Goal: Task Accomplishment & Management: Manage account settings

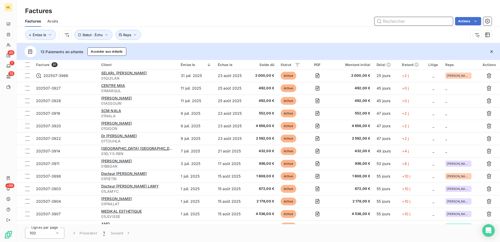
drag, startPoint x: 0, startPoint y: 0, endPoint x: 400, endPoint y: 21, distance: 401.0
click at [400, 21] on input "text" at bounding box center [414, 21] width 78 height 8
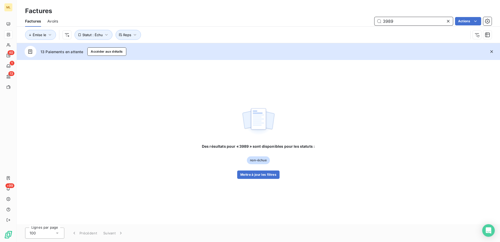
drag, startPoint x: 399, startPoint y: 20, endPoint x: 370, endPoint y: 23, distance: 29.2
click at [370, 23] on div "3989 Actions" at bounding box center [277, 21] width 427 height 8
click at [106, 33] on icon "button" at bounding box center [106, 34] width 5 height 5
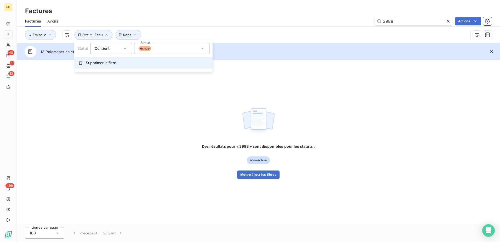
click at [98, 61] on span "Supprimer le filtre" at bounding box center [101, 62] width 30 height 5
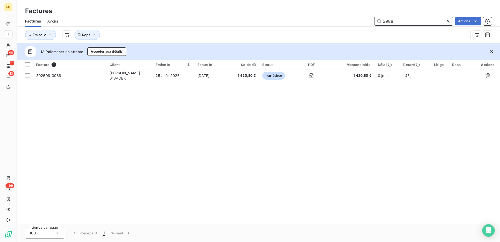
click at [412, 21] on input "3988" at bounding box center [414, 21] width 78 height 8
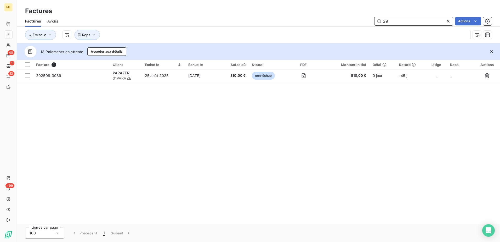
type input "3"
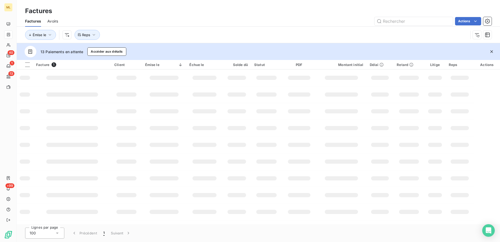
click at [8, 54] on div "40" at bounding box center [11, 52] width 7 height 5
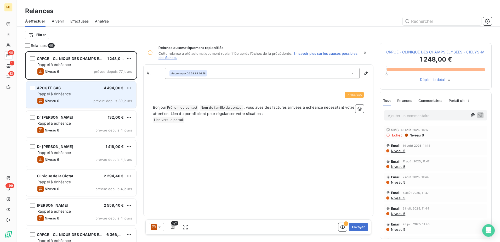
click at [71, 90] on div "APOGEE SAS 4 494,00 € Rappel à échéance Niveau 6 prévue depuis 39 jours" at bounding box center [81, 94] width 110 height 27
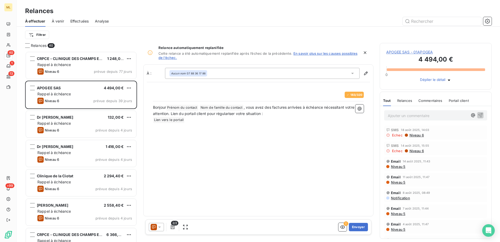
click at [196, 18] on div at bounding box center [303, 21] width 377 height 8
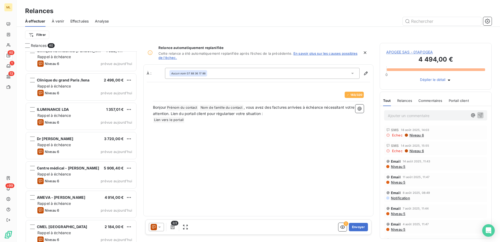
scroll to position [982, 0]
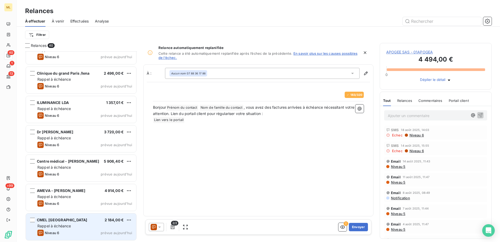
click at [76, 216] on div "CMEL Marseille 2 184,00 € Rappel à échéance Niveau 6 prévue [DATE]" at bounding box center [81, 226] width 110 height 27
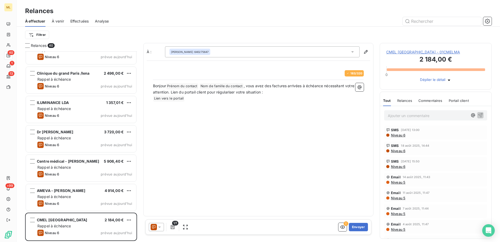
click at [425, 54] on span "CMEL [GEOGRAPHIC_DATA] - 01CMELMA" at bounding box center [435, 51] width 99 height 5
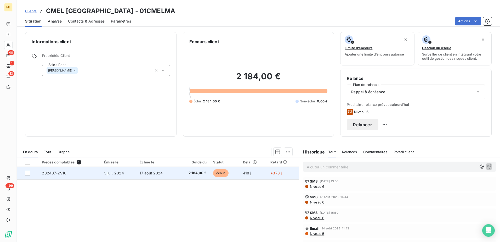
click at [87, 176] on td "202407-2910" at bounding box center [70, 173] width 62 height 13
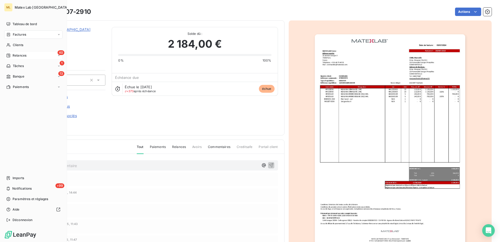
click at [15, 57] on span "Relances" at bounding box center [20, 55] width 14 height 5
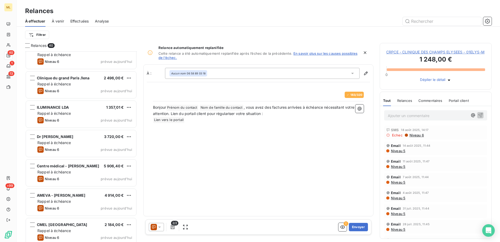
scroll to position [982, 0]
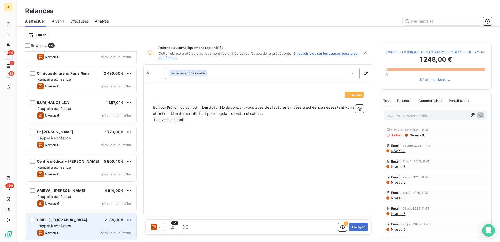
click at [66, 229] on div "Niveau 6 prévue [DATE]" at bounding box center [84, 232] width 95 height 6
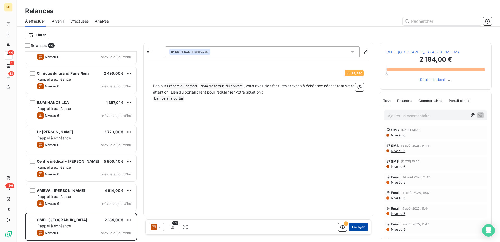
click at [355, 228] on button "Envoyer" at bounding box center [358, 227] width 19 height 8
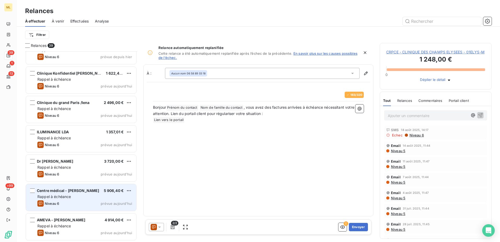
scroll to position [952, 0]
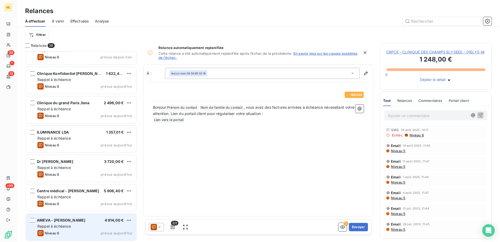
click at [63, 235] on div "Niveau 6 prévue [DATE]" at bounding box center [84, 233] width 95 height 6
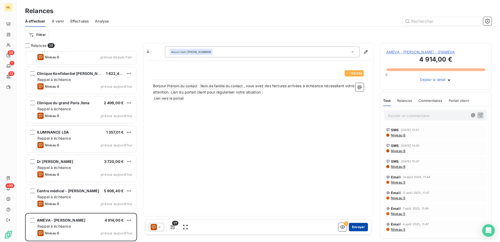
click at [359, 228] on button "Envoyer" at bounding box center [358, 227] width 19 height 8
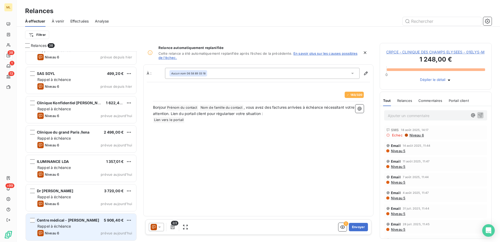
scroll to position [923, 0]
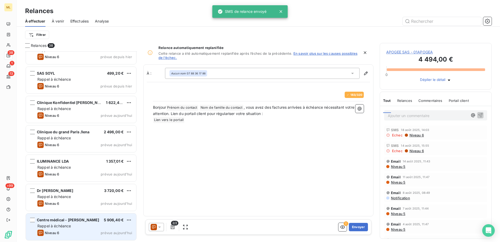
click at [68, 224] on span "Rappel à échéance" at bounding box center [54, 225] width 34 height 4
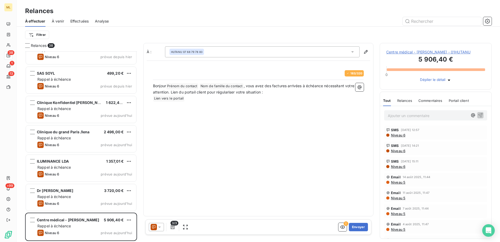
click at [453, 54] on span "Centre médical - [PERSON_NAME] - 01HUTANU" at bounding box center [435, 51] width 99 height 5
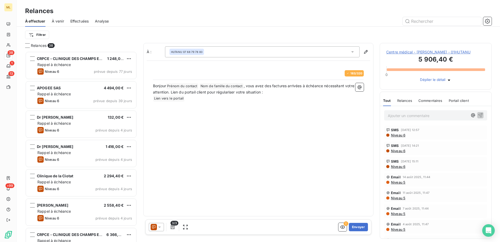
scroll to position [186, 108]
click at [357, 228] on button "Envoyer" at bounding box center [358, 227] width 19 height 8
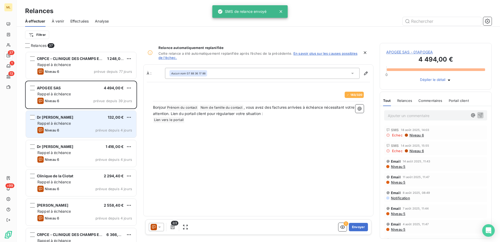
click at [71, 122] on div "Rappel à échéance" at bounding box center [84, 123] width 95 height 5
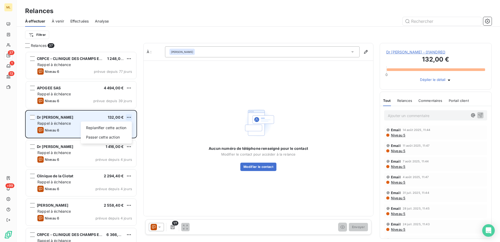
click at [129, 116] on html "ML 37 1 13 +99 Relances À effectuer À venir Effectuées Analyse Filtrer Relances…" at bounding box center [250, 121] width 500 height 242
click at [117, 136] on div "Passer cette action" at bounding box center [106, 137] width 47 height 8
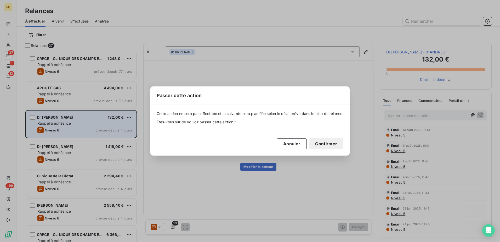
click at [337, 146] on button "Confirmer" at bounding box center [326, 143] width 35 height 11
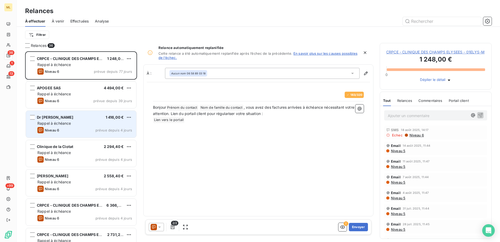
click at [67, 122] on span "Rappel à échéance" at bounding box center [54, 123] width 34 height 4
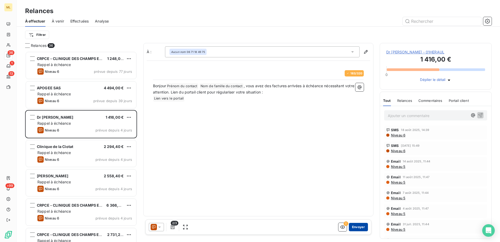
click at [353, 229] on button "Envoyer" at bounding box center [358, 227] width 19 height 8
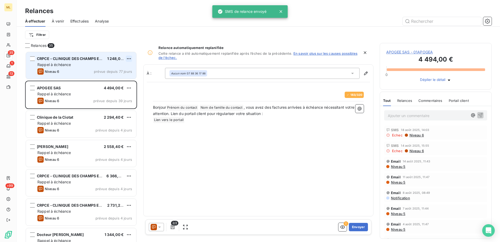
click at [128, 59] on html "ML 35 1 13 +99 Relances À effectuer À venir Effectuées Analyse Filtrer Relances…" at bounding box center [250, 121] width 500 height 242
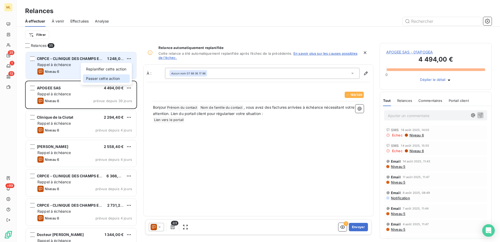
click at [103, 80] on div "Passer cette action" at bounding box center [106, 78] width 47 height 8
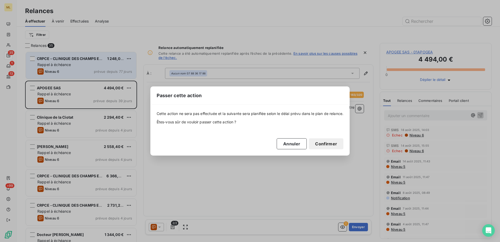
click at [332, 142] on button "Confirmer" at bounding box center [326, 143] width 35 height 11
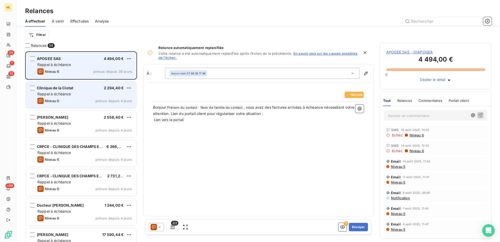
click at [64, 97] on div "Clinique de la Ciotat 2 294,40 € Rappel à échéance Niveau 6 prévue depuis 4 jou…" at bounding box center [81, 94] width 110 height 27
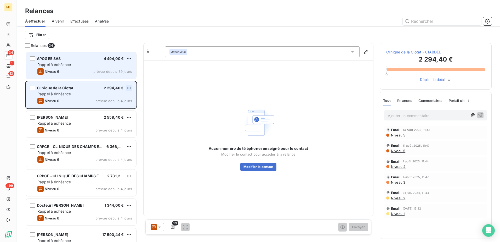
click at [130, 87] on html "ML 34 1 13 +99 Relances À effectuer À venir Effectuées Analyse Filtrer Relances…" at bounding box center [250, 121] width 500 height 242
click at [114, 107] on div "Passer cette action" at bounding box center [106, 108] width 47 height 8
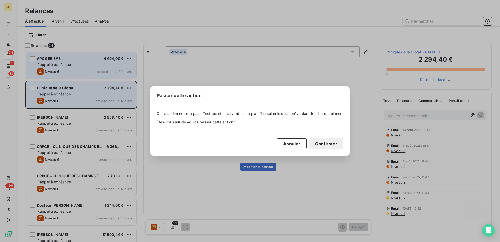
click at [330, 145] on button "Confirmer" at bounding box center [326, 143] width 35 height 11
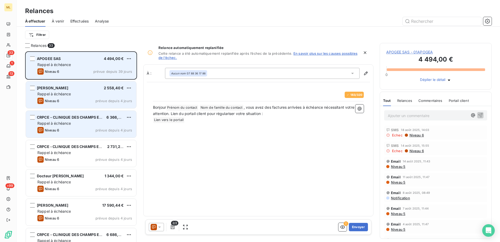
click at [95, 123] on div "Rappel à échéance" at bounding box center [84, 123] width 95 height 5
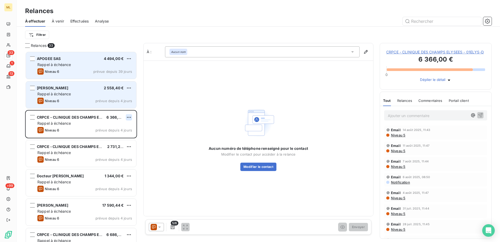
click at [129, 117] on html "ML 33 1 13 +99 Relances À effectuer À venir Effectuées Analyse Filtrer Relances…" at bounding box center [250, 121] width 500 height 242
click at [114, 135] on div "Passer cette action" at bounding box center [106, 137] width 47 height 8
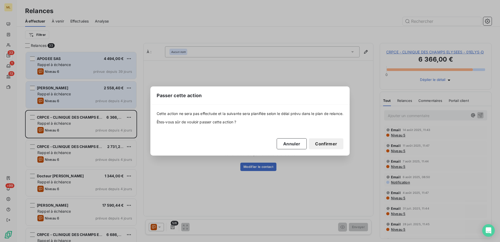
click at [337, 144] on button "Confirmer" at bounding box center [326, 143] width 35 height 11
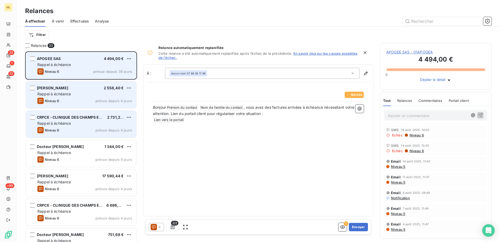
click at [94, 127] on div "Niveau 6 prévue depuis 4 jours" at bounding box center [84, 130] width 95 height 6
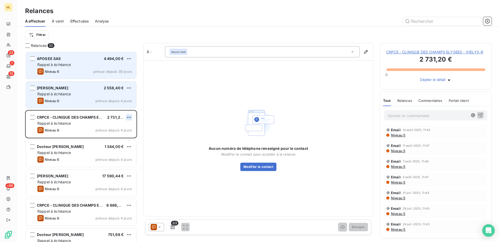
click at [128, 117] on html "ML 32 1 13 +99 Relances À effectuer À venir Effectuées Analyse Filtrer Relances…" at bounding box center [250, 121] width 500 height 242
click at [107, 138] on div "Passer cette action" at bounding box center [106, 137] width 47 height 8
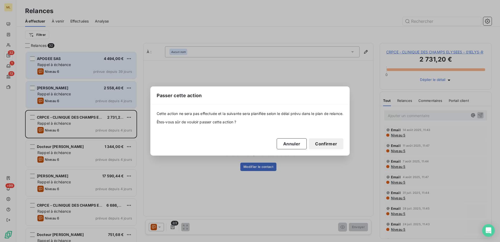
click at [313, 145] on button "Confirmer" at bounding box center [326, 143] width 35 height 11
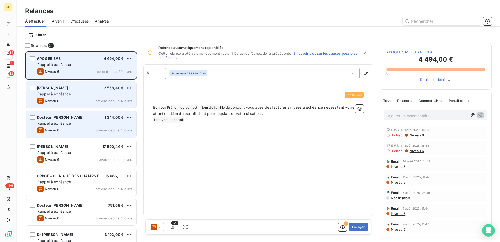
click at [106, 123] on div "Rappel à échéance" at bounding box center [84, 123] width 95 height 5
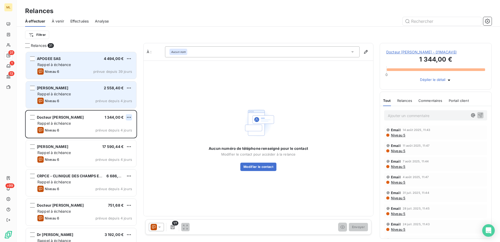
click at [129, 117] on html "ML 31 1 13 +99 Relances À effectuer À venir Effectuées Analyse Filtrer Relances…" at bounding box center [250, 121] width 500 height 242
click at [117, 137] on div "Passer cette action" at bounding box center [106, 137] width 47 height 8
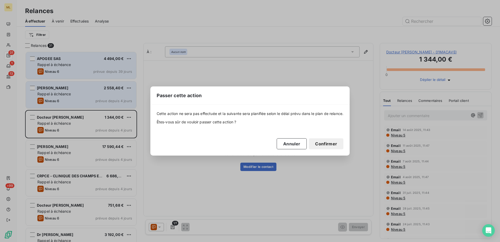
click at [327, 145] on button "Confirmer" at bounding box center [326, 143] width 35 height 11
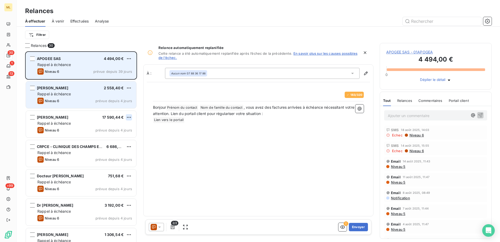
click at [130, 117] on html "ML 30 1 13 +99 Relances À effectuer À venir Effectuées Analyse Filtrer Relances…" at bounding box center [250, 121] width 500 height 242
click at [112, 135] on div "Passer cette action" at bounding box center [106, 137] width 47 height 8
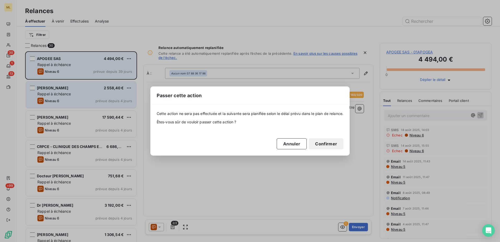
click at [331, 144] on button "Confirmer" at bounding box center [326, 143] width 35 height 11
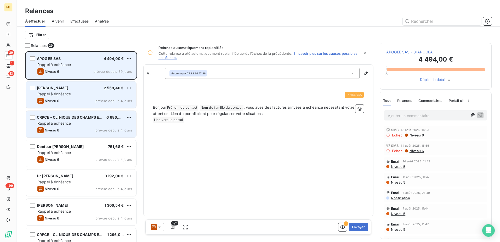
click at [83, 123] on div "Rappel à échéance" at bounding box center [84, 123] width 95 height 5
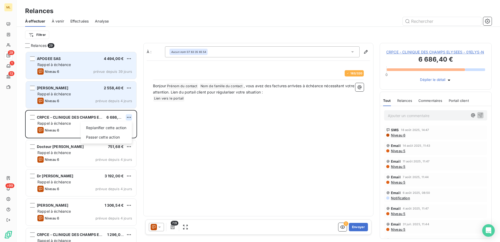
click at [128, 116] on html "ML 29 1 13 +99 Relances À effectuer À venir Effectuées Analyse Filtrer Relances…" at bounding box center [250, 121] width 500 height 242
click at [206, 134] on html "ML 29 1 13 +99 Relances À effectuer À venir Effectuées Analyse Filtrer Relances…" at bounding box center [250, 121] width 500 height 242
click at [363, 228] on button "Envoyer" at bounding box center [358, 227] width 19 height 8
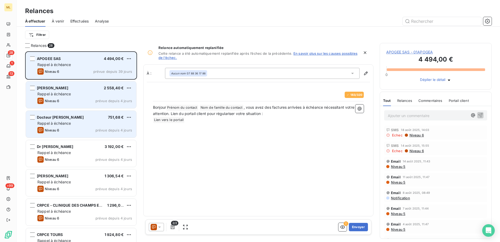
click at [85, 130] on div "Niveau 6 prévue depuis 4 jours" at bounding box center [84, 130] width 95 height 6
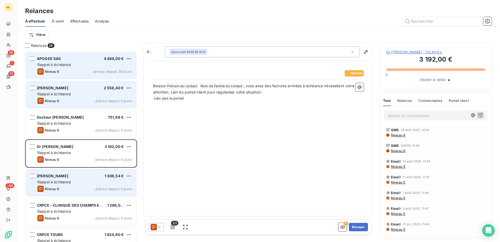
click at [81, 170] on div "[PERSON_NAME] 1 306,54 € Rappel à échéance Niveau 6 prévue depuis 4 jours" at bounding box center [81, 182] width 110 height 27
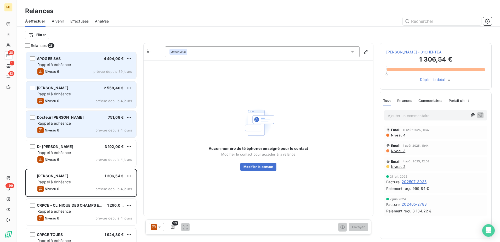
click at [77, 124] on div "Rappel à échéance" at bounding box center [84, 123] width 95 height 5
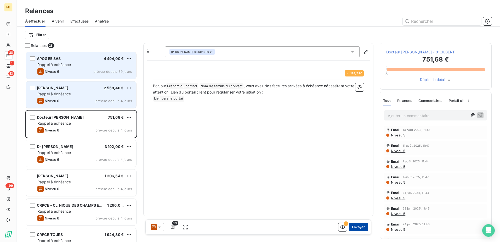
click at [359, 226] on button "Envoyer" at bounding box center [358, 227] width 19 height 8
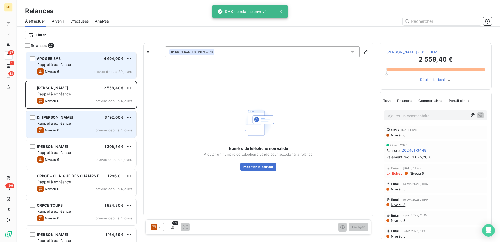
click at [68, 122] on span "Rappel à échéance" at bounding box center [54, 123] width 34 height 4
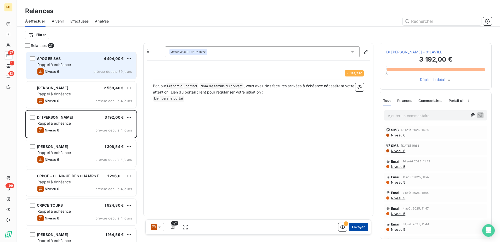
click at [359, 225] on button "Envoyer" at bounding box center [358, 227] width 19 height 8
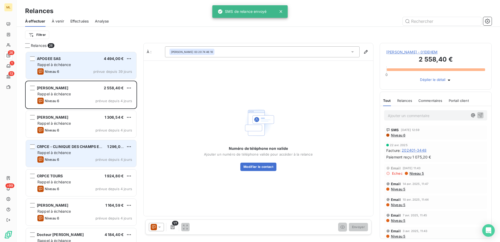
click at [99, 154] on div "Rappel à échéance" at bounding box center [84, 152] width 95 height 5
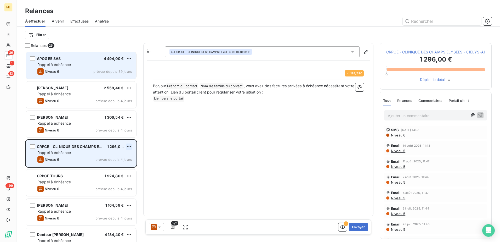
click at [126, 146] on html "ML 26 1 13 +99 Relances À effectuer À venir Effectuées Analyse Filtrer Relances…" at bounding box center [250, 121] width 500 height 242
click at [118, 162] on div "Passer cette action" at bounding box center [106, 166] width 47 height 8
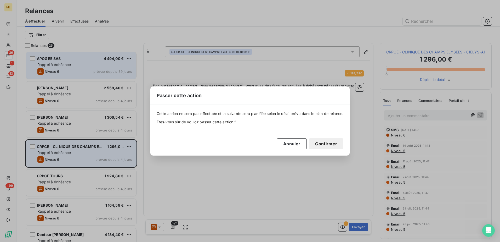
click at [334, 143] on button "Confirmer" at bounding box center [326, 143] width 35 height 11
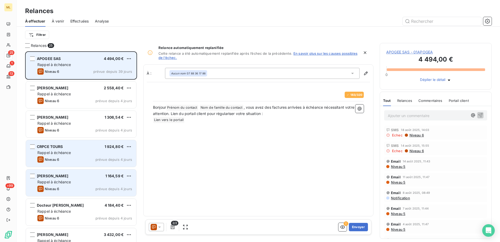
click at [108, 182] on div "Rappel à échéance" at bounding box center [84, 181] width 95 height 5
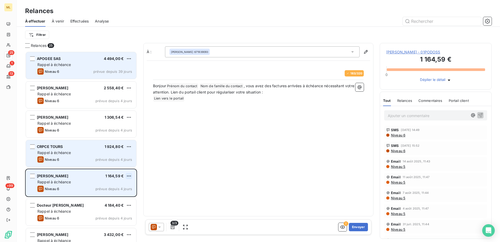
click at [131, 175] on html "ML 25 1 13 +99 Relances À effectuer À venir Effectuées Analyse Filtrer Relances…" at bounding box center [250, 121] width 500 height 242
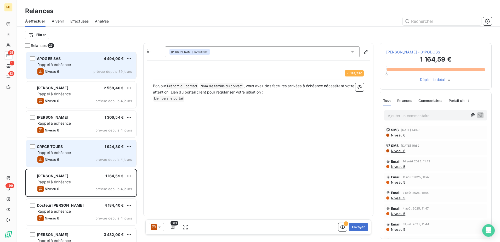
click at [202, 184] on html "ML 25 1 13 +99 Relances À effectuer À venir Effectuées Analyse Filtrer Relances…" at bounding box center [250, 121] width 500 height 242
click at [362, 228] on button "Envoyer" at bounding box center [358, 227] width 19 height 8
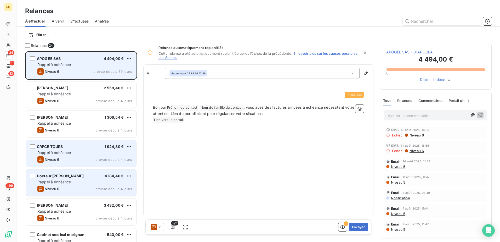
click at [67, 181] on span "Rappel à échéance" at bounding box center [54, 181] width 34 height 4
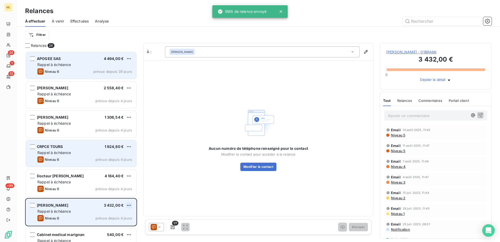
click at [128, 205] on html "ML 24 1 13 +99 Relances À effectuer À venir Effectuées Analyse Filtrer Relances…" at bounding box center [250, 121] width 500 height 242
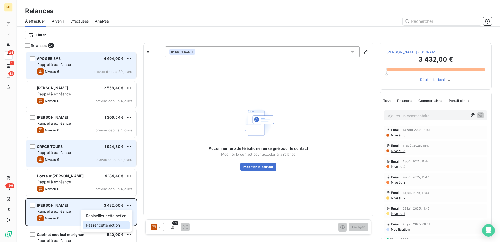
click at [114, 225] on div "Passer cette action" at bounding box center [106, 225] width 47 height 8
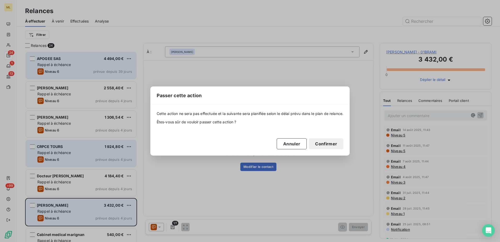
click at [325, 143] on button "Confirmer" at bounding box center [326, 143] width 35 height 11
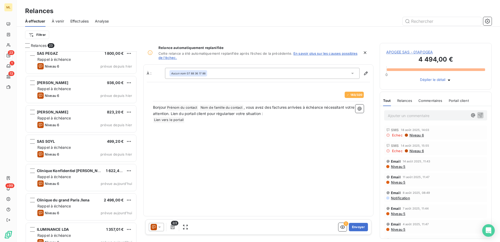
scroll to position [484, 0]
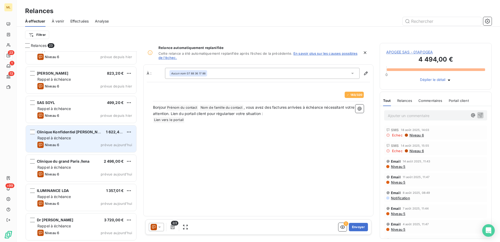
click at [101, 140] on div "Rappel à échéance" at bounding box center [84, 137] width 95 height 5
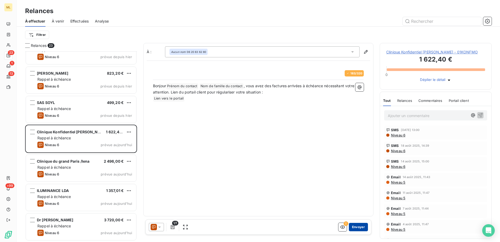
click at [360, 225] on button "Envoyer" at bounding box center [358, 227] width 19 height 8
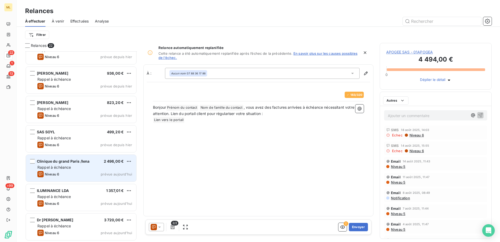
scroll to position [454, 0]
click at [55, 170] on div "Rappel à échéance" at bounding box center [84, 167] width 95 height 5
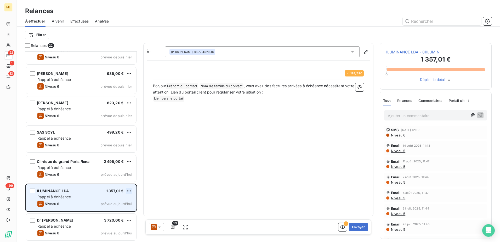
click at [130, 191] on html "ML 22 1 13 +99 Relances À effectuer À venir Effectuées Analyse Filtrer Relances…" at bounding box center [250, 121] width 500 height 242
click at [117, 211] on div "Passer cette action" at bounding box center [106, 210] width 47 height 8
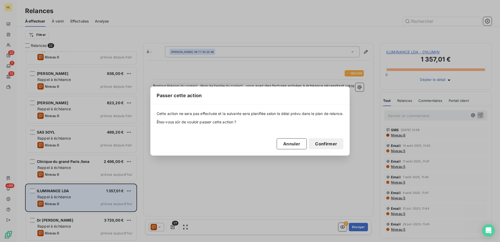
click at [328, 145] on button "Confirmer" at bounding box center [326, 143] width 35 height 11
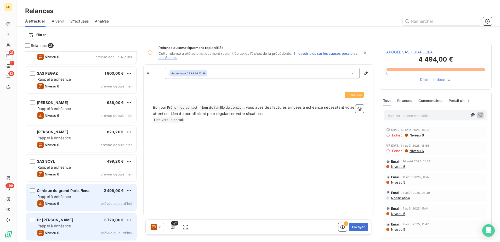
scroll to position [425, 0]
click at [72, 200] on div "Clinique du grand Paris /Iena 2 496,00 € Rappel à échéance Niveau 6 prévue [DAT…" at bounding box center [81, 197] width 110 height 27
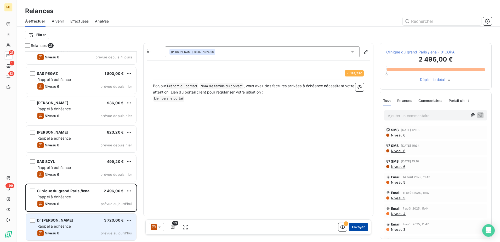
click at [359, 227] on button "Envoyer" at bounding box center [358, 227] width 19 height 8
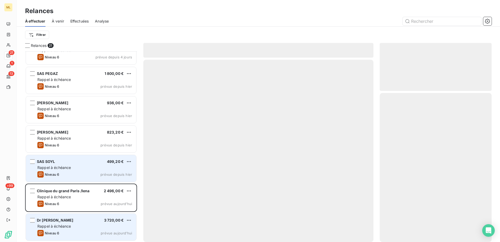
scroll to position [395, 0]
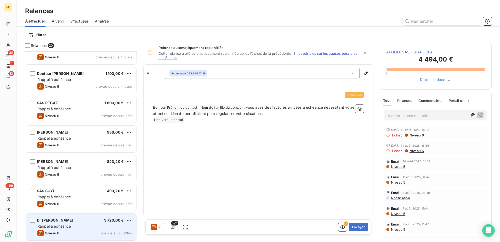
click at [72, 223] on div "Dr [PERSON_NAME]" at bounding box center [55, 219] width 36 height 5
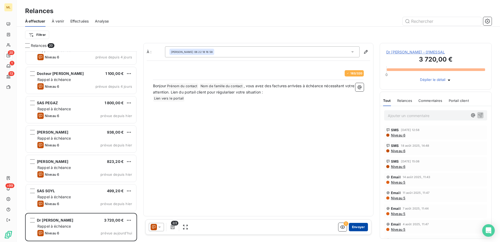
click at [363, 227] on button "Envoyer" at bounding box center [358, 227] width 19 height 8
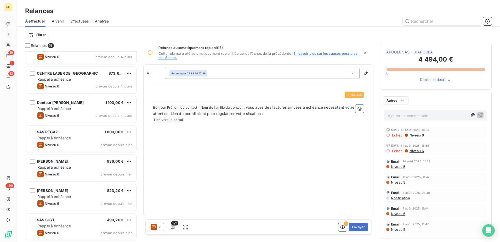
scroll to position [366, 0]
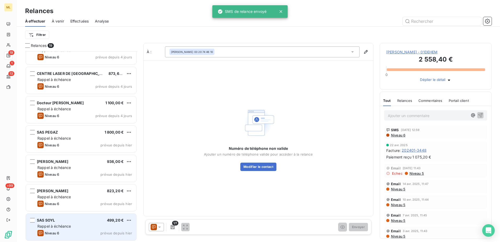
click at [67, 228] on span "Rappel à échéance" at bounding box center [54, 226] width 34 height 4
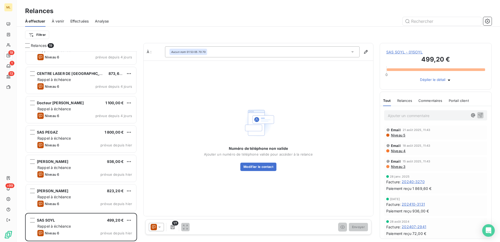
scroll to position [366, 0]
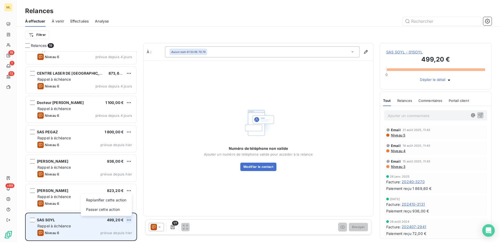
click at [129, 220] on html "ML 19 1 13 +99 Relances À effectuer À venir Effectuées Analyse Filtrer Relances…" at bounding box center [250, 121] width 500 height 242
click at [112, 211] on div "Passer cette action" at bounding box center [106, 209] width 47 height 8
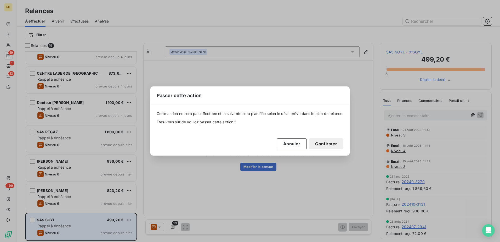
click at [339, 144] on button "Confirmer" at bounding box center [326, 143] width 35 height 11
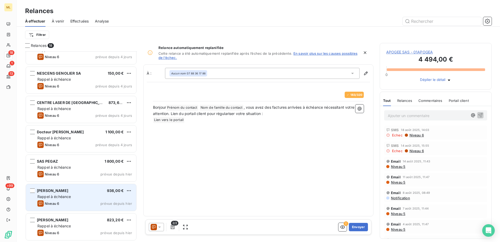
scroll to position [337, 0]
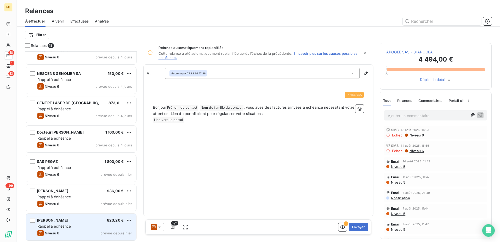
click at [63, 226] on span "Rappel à échéance" at bounding box center [54, 226] width 34 height 4
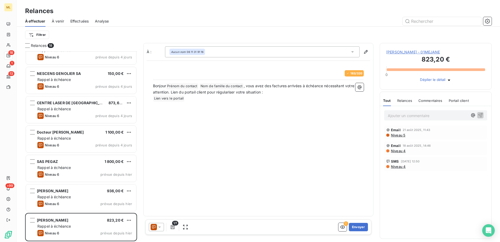
click at [414, 55] on span "[PERSON_NAME] - 01MEJANE" at bounding box center [435, 51] width 99 height 5
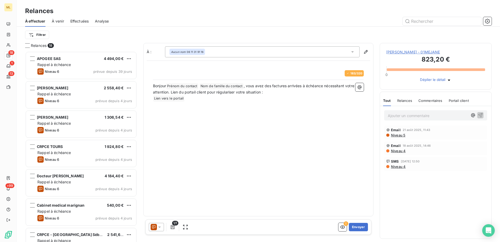
scroll to position [186, 108]
click at [359, 230] on button "Envoyer" at bounding box center [358, 227] width 19 height 8
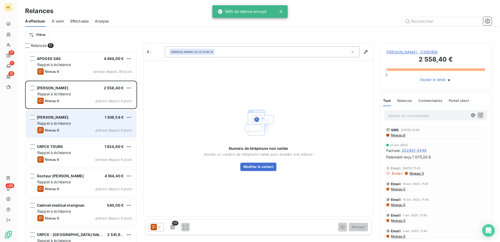
drag, startPoint x: 73, startPoint y: 128, endPoint x: 72, endPoint y: 125, distance: 3.5
click at [73, 128] on div "Niveau 6 prévue depuis 4 jours" at bounding box center [84, 130] width 95 height 6
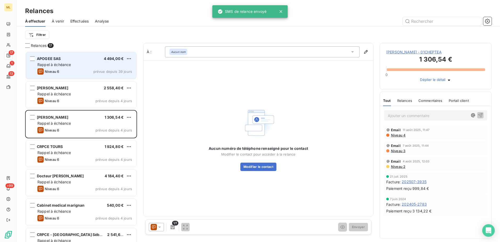
click at [73, 70] on div "Niveau 6 prévue depuis 39 jours" at bounding box center [84, 71] width 95 height 6
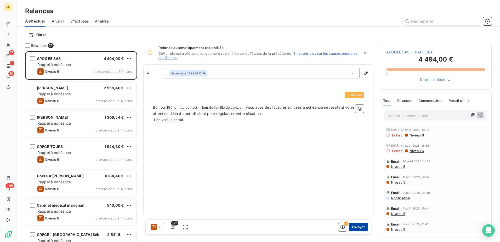
click at [359, 226] on button "Envoyer" at bounding box center [358, 227] width 19 height 8
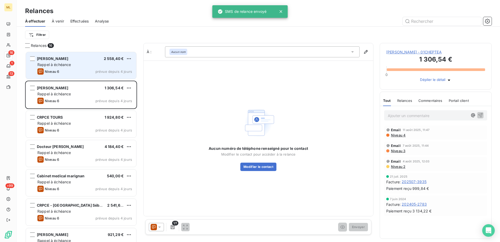
click at [68, 58] on span "[PERSON_NAME]" at bounding box center [52, 58] width 31 height 4
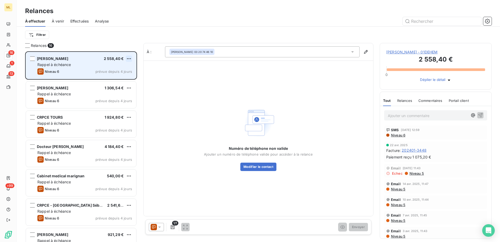
click at [129, 58] on html "ML 16 1 13 +99 Relances À effectuer À venir Effectuées Analyse Filtrer Relances…" at bounding box center [250, 121] width 500 height 242
click at [107, 77] on div "Passer cette action" at bounding box center [106, 78] width 47 height 8
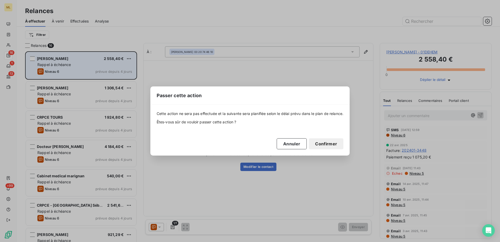
click at [330, 145] on button "Confirmer" at bounding box center [326, 143] width 35 height 11
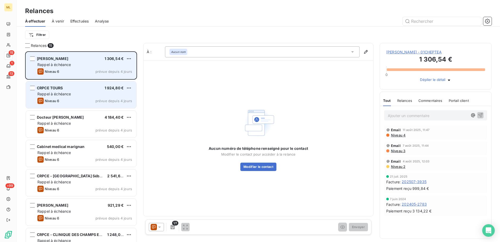
click at [60, 96] on span "Rappel à échéance" at bounding box center [54, 94] width 34 height 4
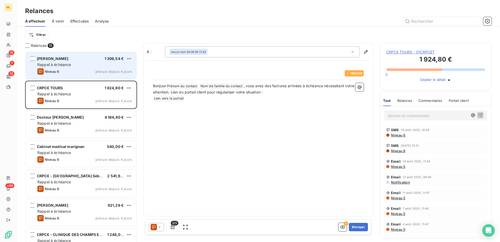
click at [84, 69] on div "Niveau 6 prévue depuis 4 jours" at bounding box center [84, 71] width 95 height 6
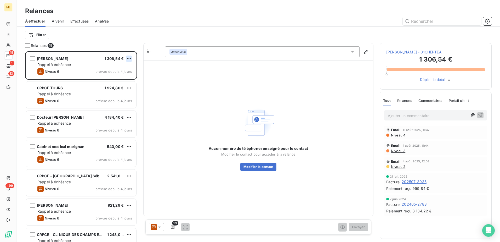
click at [128, 59] on html "ML 15 1 13 +99 Relances À effectuer À venir Effectuées Analyse Filtrer Relances…" at bounding box center [250, 121] width 500 height 242
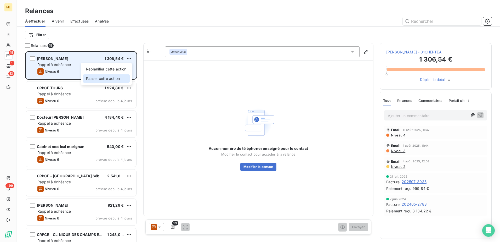
click at [107, 77] on div "Passer cette action" at bounding box center [106, 78] width 47 height 8
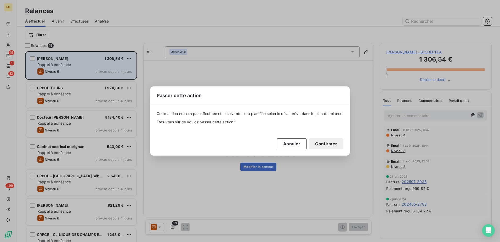
click at [318, 140] on button "Confirmer" at bounding box center [326, 143] width 35 height 11
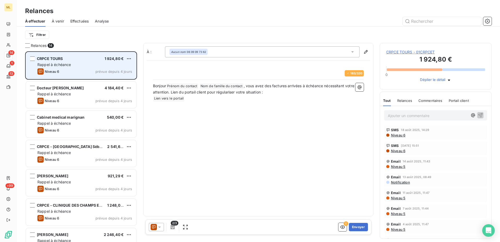
click at [60, 73] on div "Niveau 6 prévue depuis 4 jours" at bounding box center [84, 71] width 95 height 6
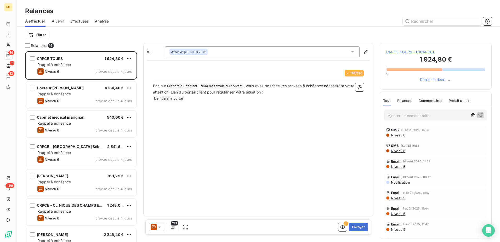
click at [249, 144] on div "À : Aucun nom 06 09 09 73 62 183 / 320 Bonjour Prénom du contact ﻿ Nom de famil…" at bounding box center [258, 129] width 230 height 173
click at [358, 228] on button "Envoyer" at bounding box center [358, 227] width 19 height 8
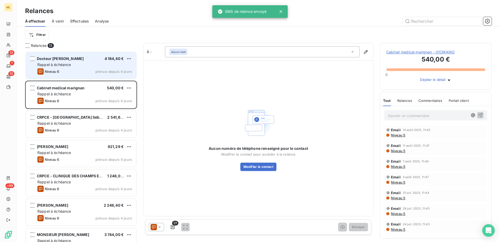
click at [38, 72] on icon "grid" at bounding box center [40, 71] width 6 height 6
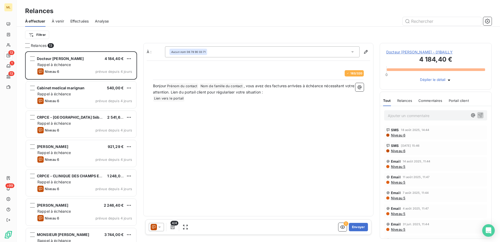
click at [447, 52] on span "Docteur [PERSON_NAME] - 01BAILLY" at bounding box center [435, 51] width 99 height 5
click at [364, 229] on button "Envoyer" at bounding box center [358, 227] width 19 height 8
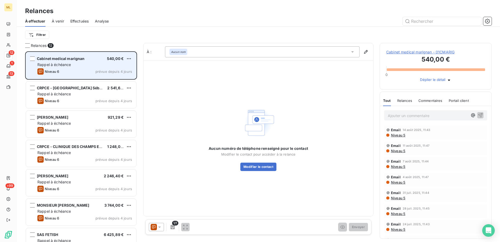
click at [58, 71] on span "Niveau 6" at bounding box center [52, 71] width 14 height 4
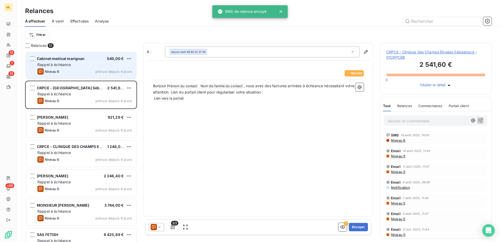
click at [82, 74] on div "Niveau 6 prévue depuis 4 jours" at bounding box center [84, 71] width 95 height 6
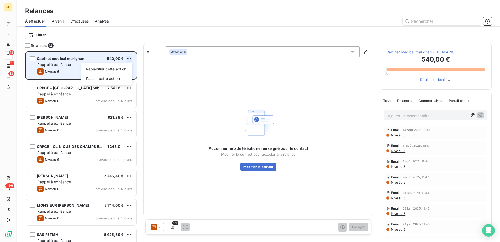
click at [129, 58] on html "ML 12 1 13 +99 Relances À effectuer À venir Effectuées Analyse Filtrer Relances…" at bounding box center [250, 121] width 500 height 242
click at [112, 76] on div "Passer cette action" at bounding box center [106, 78] width 47 height 8
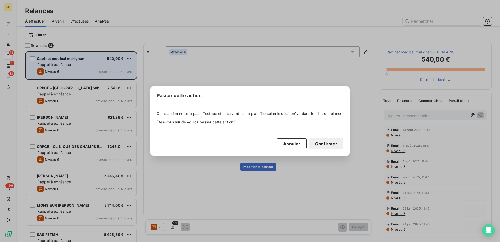
click at [329, 144] on button "Confirmer" at bounding box center [326, 143] width 35 height 11
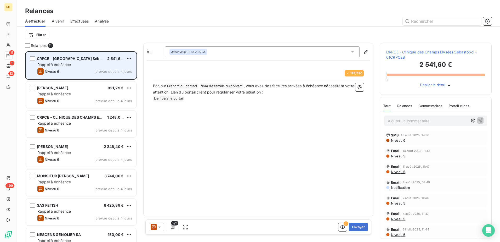
click at [82, 64] on div "Rappel à échéance" at bounding box center [84, 64] width 95 height 5
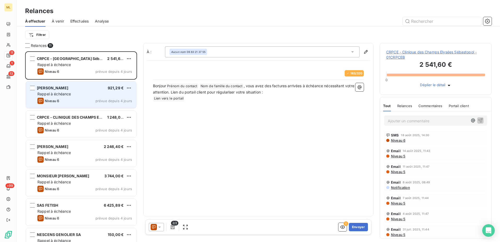
click at [81, 92] on div "Rappel à échéance" at bounding box center [84, 93] width 95 height 5
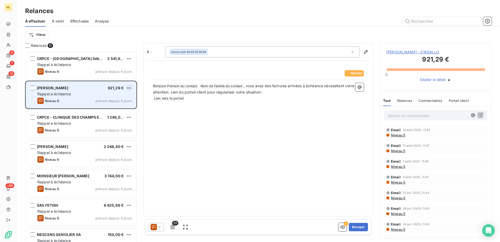
click at [128, 88] on html "ML 11 1 13 +99 Relances À effectuer À venir Effectuées Analyse Filtrer Relances…" at bounding box center [250, 121] width 500 height 242
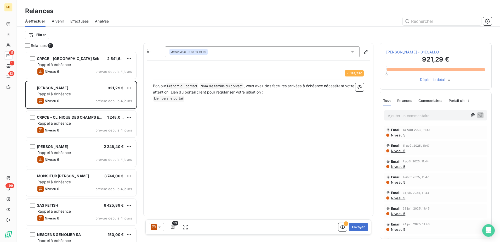
click at [317, 158] on html "ML 11 1 13 +99 Relances À effectuer À venir Effectuées Analyse Filtrer Relances…" at bounding box center [250, 121] width 500 height 242
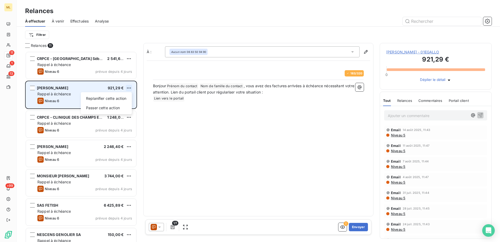
click at [131, 86] on html "ML 11 1 13 +99 Relances À effectuer À venir Effectuées Analyse Filtrer Relances…" at bounding box center [250, 121] width 500 height 242
click at [106, 110] on div "Passer cette action" at bounding box center [106, 108] width 47 height 8
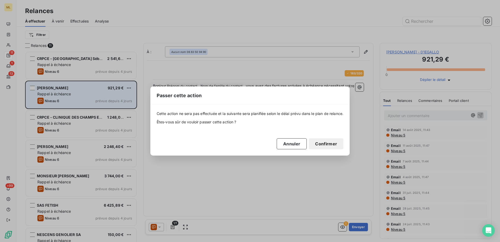
click at [326, 141] on button "Confirmer" at bounding box center [326, 143] width 35 height 11
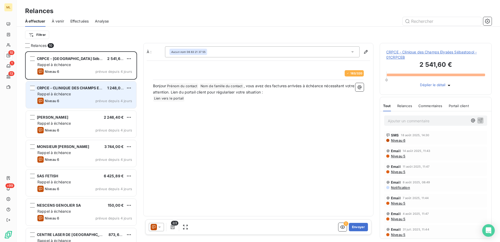
click at [78, 88] on span "CRPCE - CLINIQUE DES CHAMPS ELYSEES" at bounding box center [75, 88] width 76 height 4
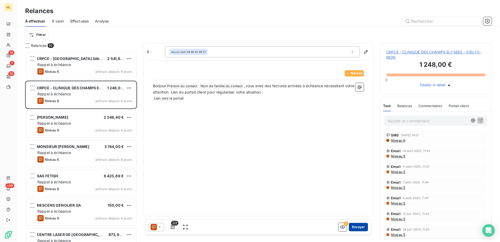
click at [359, 227] on button "Envoyer" at bounding box center [358, 227] width 19 height 8
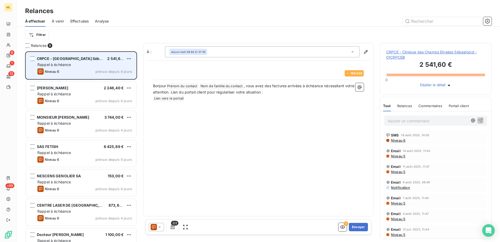
click at [84, 71] on div "Niveau 6 prévue depuis 4 jours" at bounding box center [84, 71] width 95 height 6
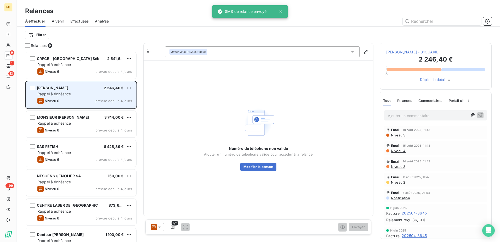
click at [78, 91] on div "[PERSON_NAME] 2 246,40 € Rappel à échéance Niveau 6 prévue depuis 4 jours" at bounding box center [81, 94] width 110 height 27
click at [130, 87] on html "ML 9 1 13 +99 Relances À effectuer À venir Effectuées Analyse Filtrer Relances …" at bounding box center [250, 121] width 500 height 242
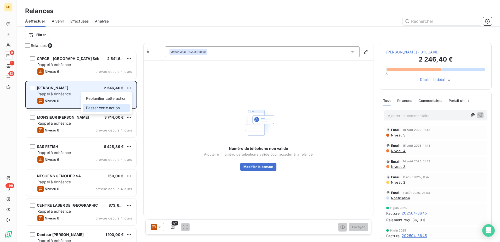
click at [101, 105] on div "Passer cette action" at bounding box center [106, 108] width 47 height 8
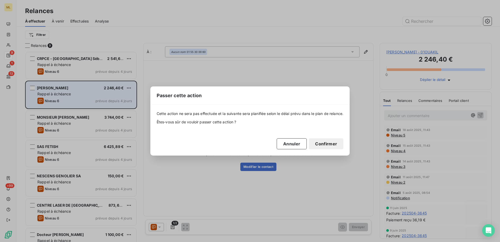
click at [331, 139] on button "Confirmer" at bounding box center [326, 143] width 35 height 11
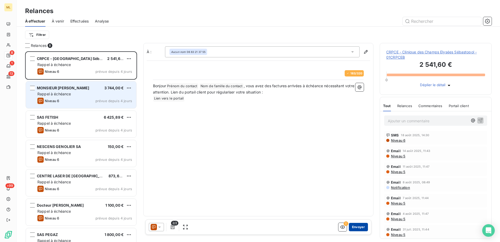
click at [359, 227] on button "Envoyer" at bounding box center [358, 227] width 19 height 8
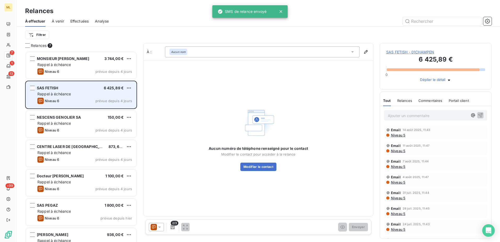
click at [91, 92] on div "Rappel à échéance" at bounding box center [84, 93] width 95 height 5
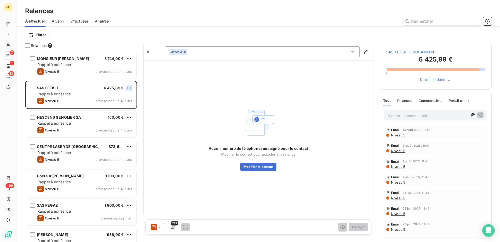
click at [127, 87] on html "ML 7 1 13 +99 Relances À effectuer À venir Effectuées Analyse Filtrer Relances …" at bounding box center [250, 121] width 500 height 242
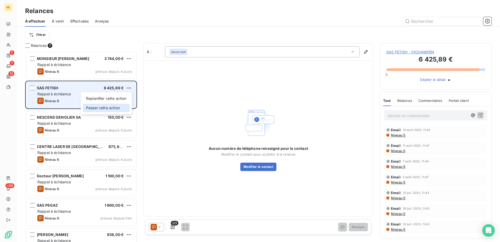
click at [109, 105] on div "Passer cette action" at bounding box center [106, 108] width 47 height 8
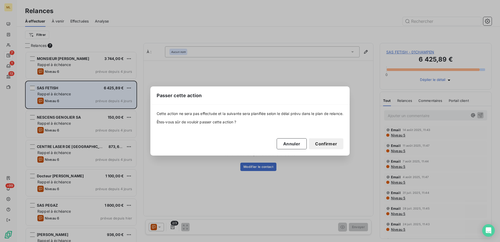
click at [336, 140] on button "Confirmer" at bounding box center [326, 143] width 35 height 11
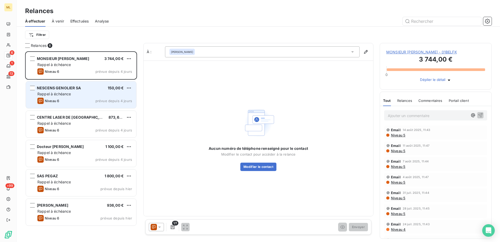
click at [76, 95] on div "Rappel à échéance" at bounding box center [84, 93] width 95 height 5
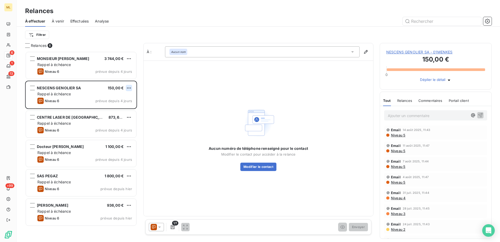
click at [128, 89] on html "ML 6 1 13 +99 Relances À effectuer À venir Effectuées Analyse Filtrer Relances …" at bounding box center [250, 121] width 500 height 242
click at [112, 108] on div "Passer cette action" at bounding box center [106, 108] width 47 height 8
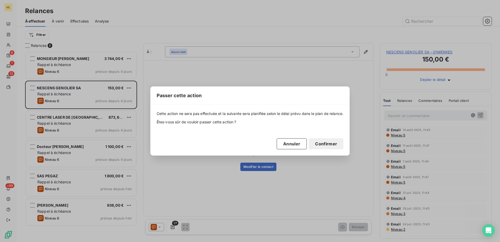
click at [331, 145] on button "Confirmer" at bounding box center [326, 143] width 35 height 11
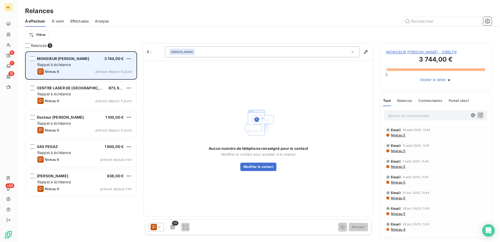
click at [76, 66] on div "Rappel à échéance" at bounding box center [84, 64] width 95 height 5
click at [129, 59] on html "ML 5 1 13 +99 Relances À effectuer À venir Effectuées Analyse Filtrer Relances …" at bounding box center [250, 121] width 500 height 242
click at [106, 78] on div "Passer cette action" at bounding box center [106, 78] width 47 height 8
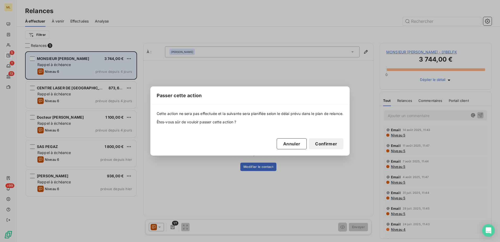
click at [331, 143] on button "Confirmer" at bounding box center [326, 143] width 35 height 11
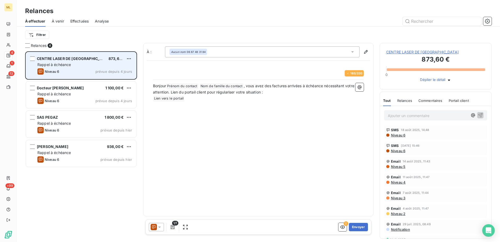
click at [114, 71] on span "prévue depuis 4 jours" at bounding box center [113, 71] width 37 height 4
click at [70, 68] on div "CENTRE LASER DE [GEOGRAPHIC_DATA] 873,60 € Rappel à échéance Niveau 6 prévue de…" at bounding box center [81, 65] width 110 height 27
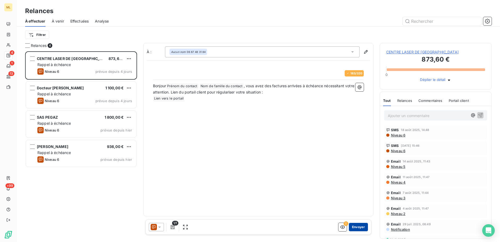
click at [362, 226] on button "Envoyer" at bounding box center [358, 227] width 19 height 8
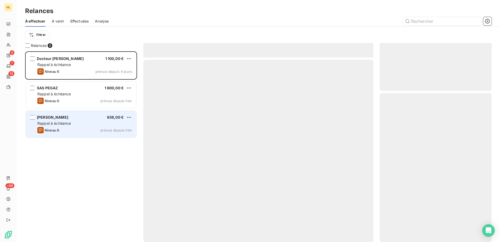
click at [75, 122] on div "Rappel à échéance" at bounding box center [84, 123] width 95 height 5
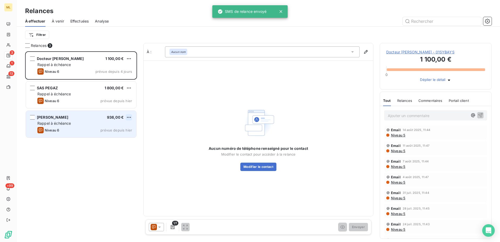
click at [128, 118] on html "ML 3 1 13 +99 Relances À effectuer À venir Effectuées Analyse Filtrer Relances …" at bounding box center [250, 121] width 500 height 242
click at [111, 138] on div "Passer cette action" at bounding box center [106, 137] width 47 height 8
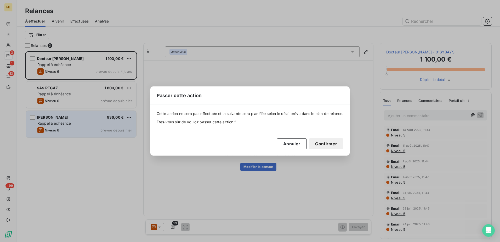
click at [330, 146] on button "Confirmer" at bounding box center [326, 143] width 35 height 11
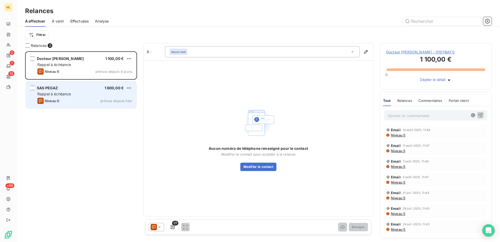
click at [118, 101] on span "prévue depuis hier" at bounding box center [116, 101] width 32 height 4
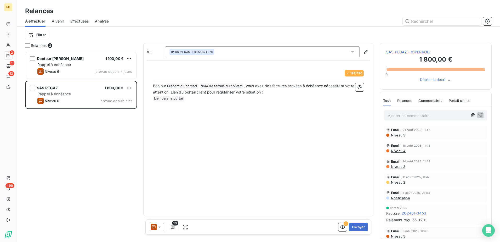
click at [413, 52] on span "SAS PEGAZ - 01PERROD" at bounding box center [435, 51] width 99 height 5
click at [361, 229] on button "Envoyer" at bounding box center [358, 227] width 19 height 8
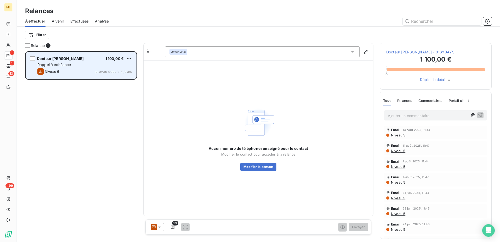
click at [74, 67] on div "Rappel à échéance" at bounding box center [84, 64] width 95 height 5
click at [131, 58] on html "ML 1 1 13 +99 Relances À effectuer À venir Effectuées Analyse Filtrer Relance 1…" at bounding box center [250, 121] width 500 height 242
click at [105, 79] on div "Passer cette action" at bounding box center [106, 78] width 47 height 8
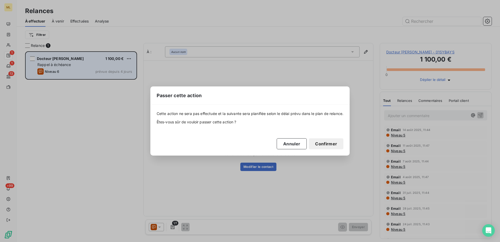
click at [330, 141] on button "Confirmer" at bounding box center [326, 143] width 35 height 11
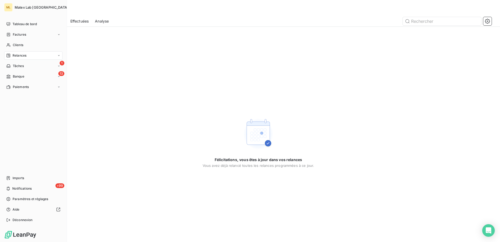
click at [14, 77] on span "Banque" at bounding box center [19, 76] width 12 height 5
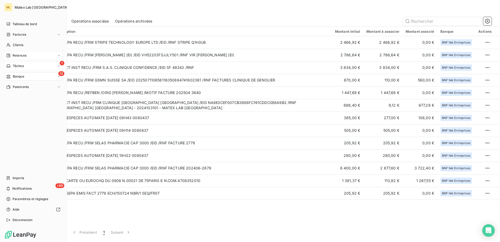
click at [21, 69] on div "1 Tâches" at bounding box center [33, 66] width 58 height 8
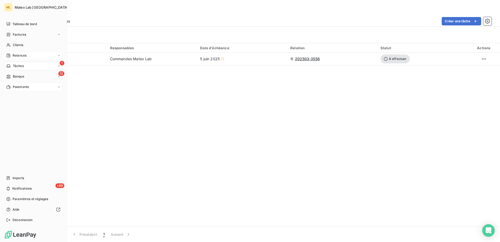
click at [25, 87] on span "Paiements" at bounding box center [21, 86] width 16 height 5
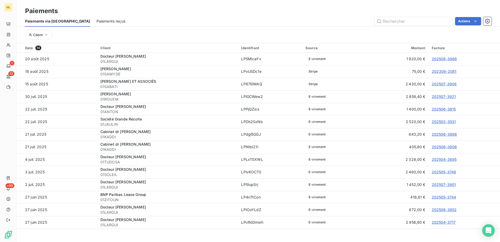
click at [97, 22] on span "Paiements reçus" at bounding box center [111, 21] width 29 height 5
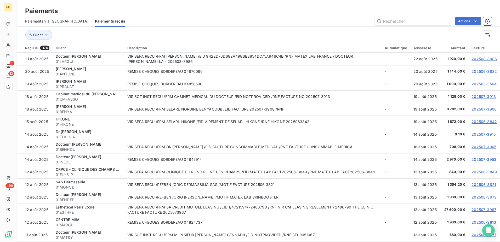
click at [257, 16] on div "Paiements via le Portail Paiements reçus Actions" at bounding box center [258, 21] width 483 height 11
